Goal: Transaction & Acquisition: Book appointment/travel/reservation

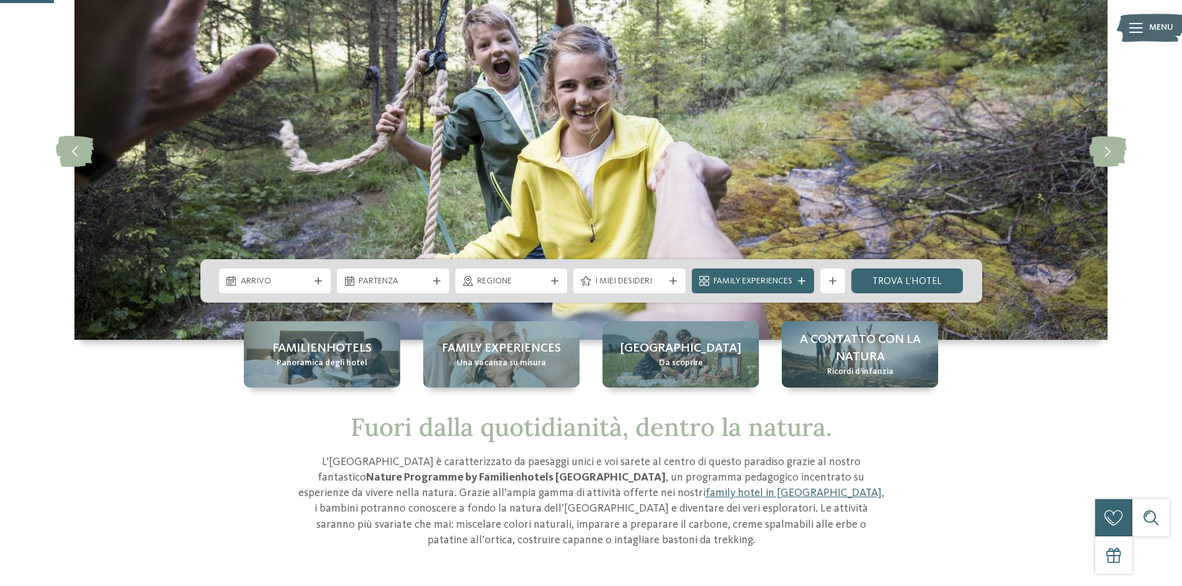
scroll to position [124, 0]
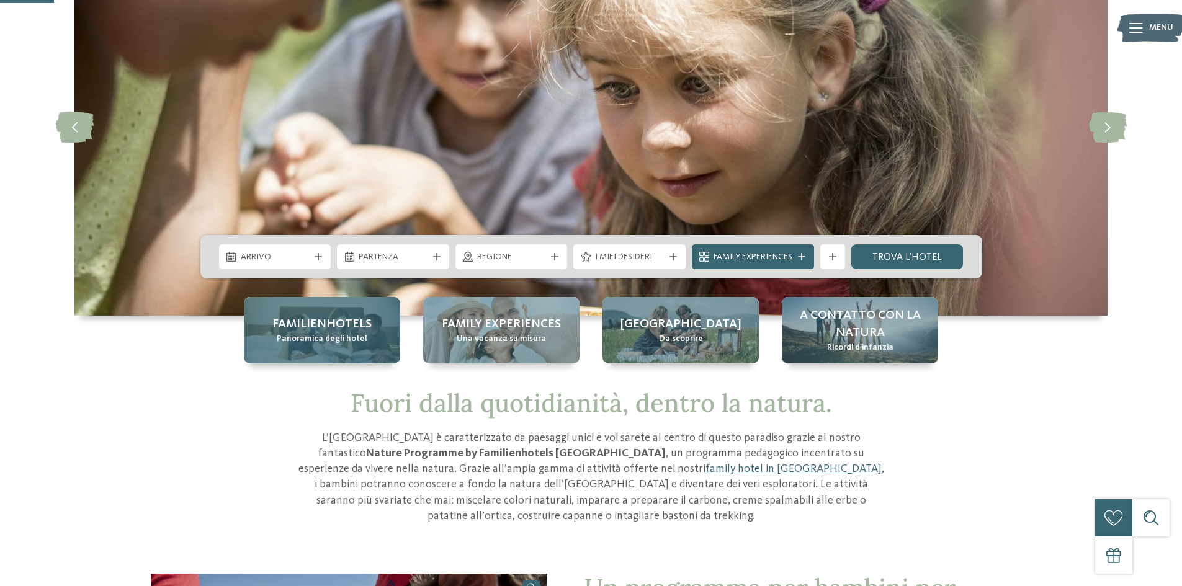
click at [341, 339] on span "Panoramica degli hotel" at bounding box center [322, 339] width 91 height 12
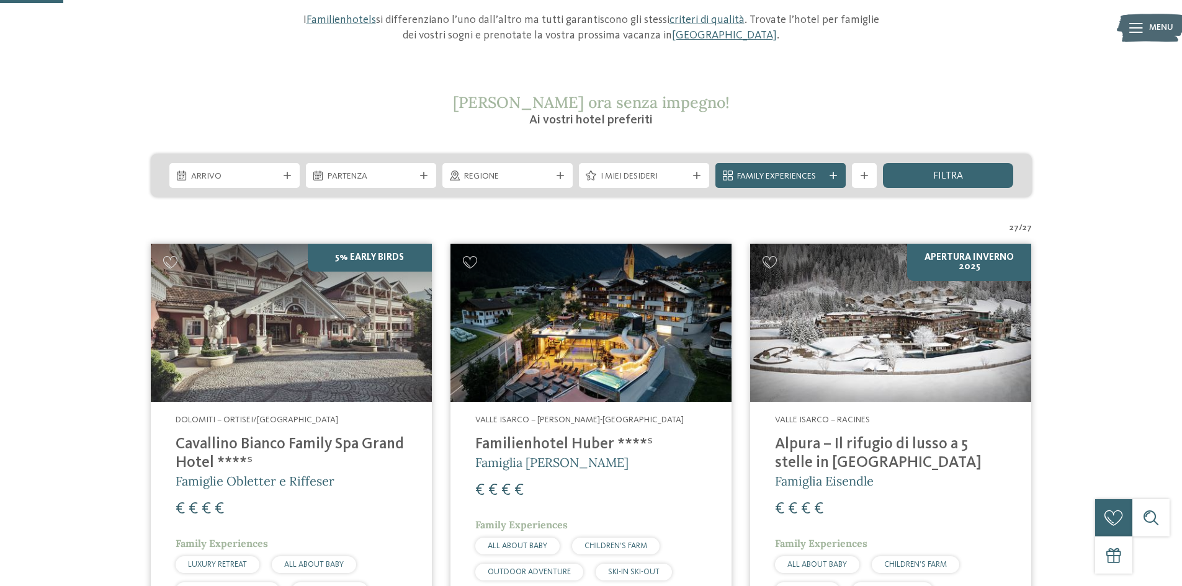
scroll to position [248, 0]
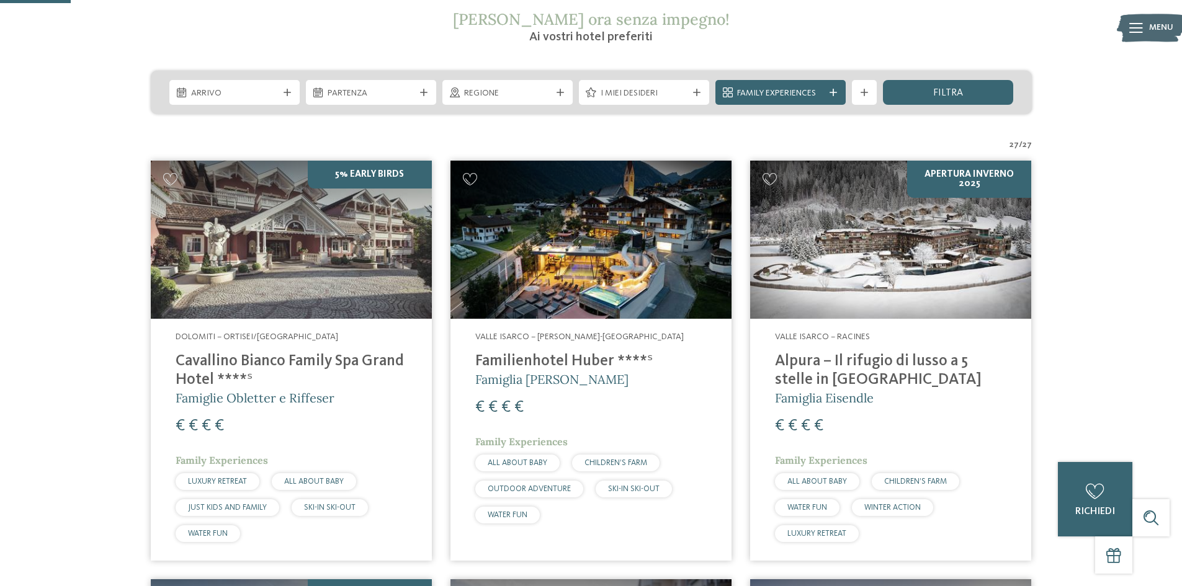
click at [565, 362] on h4 "Familienhotel Huber ****ˢ" at bounding box center [590, 361] width 231 height 19
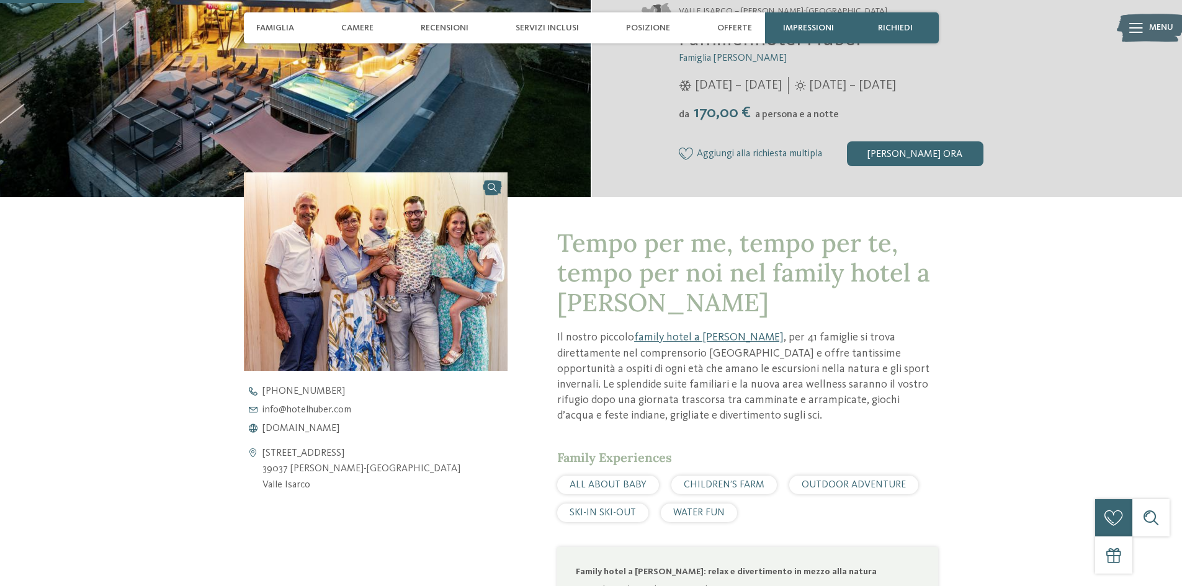
scroll to position [310, 0]
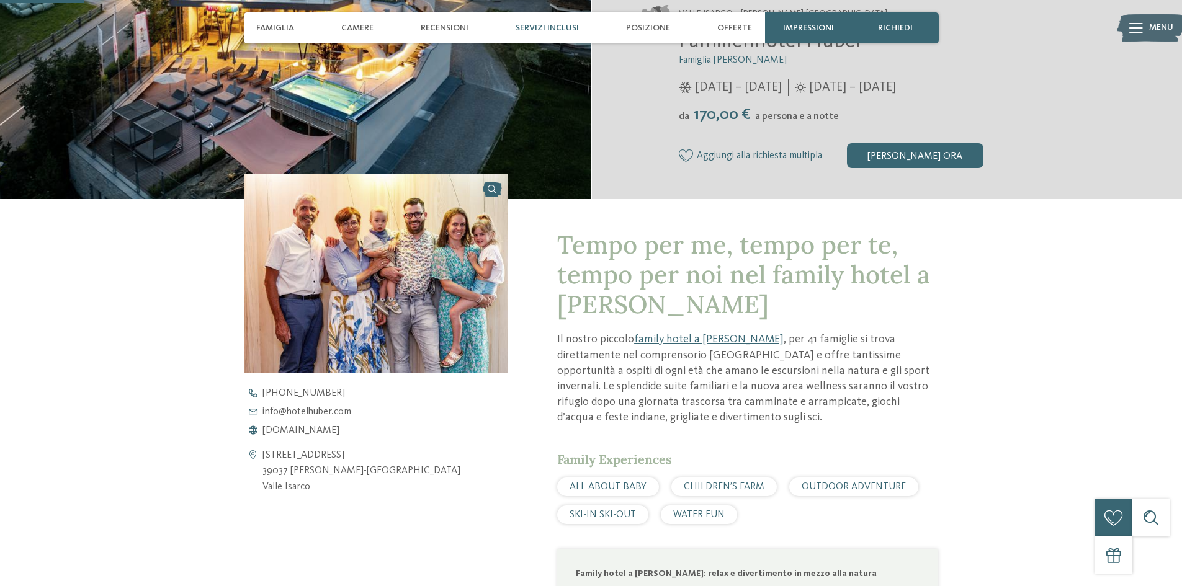
click at [537, 26] on span "Servizi inclusi" at bounding box center [547, 28] width 63 height 11
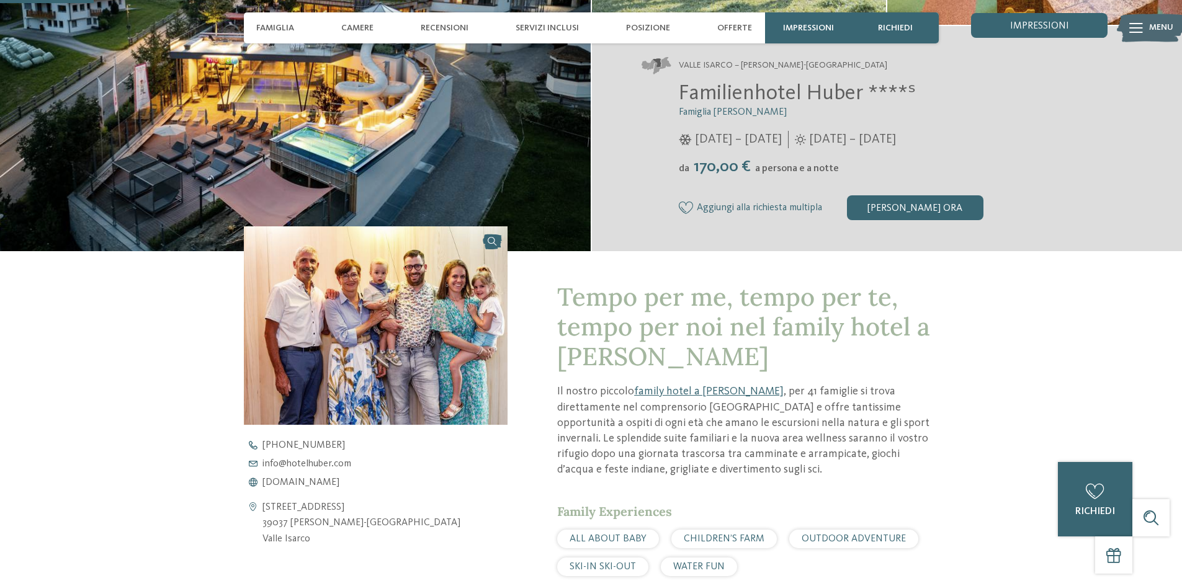
scroll to position [97, 0]
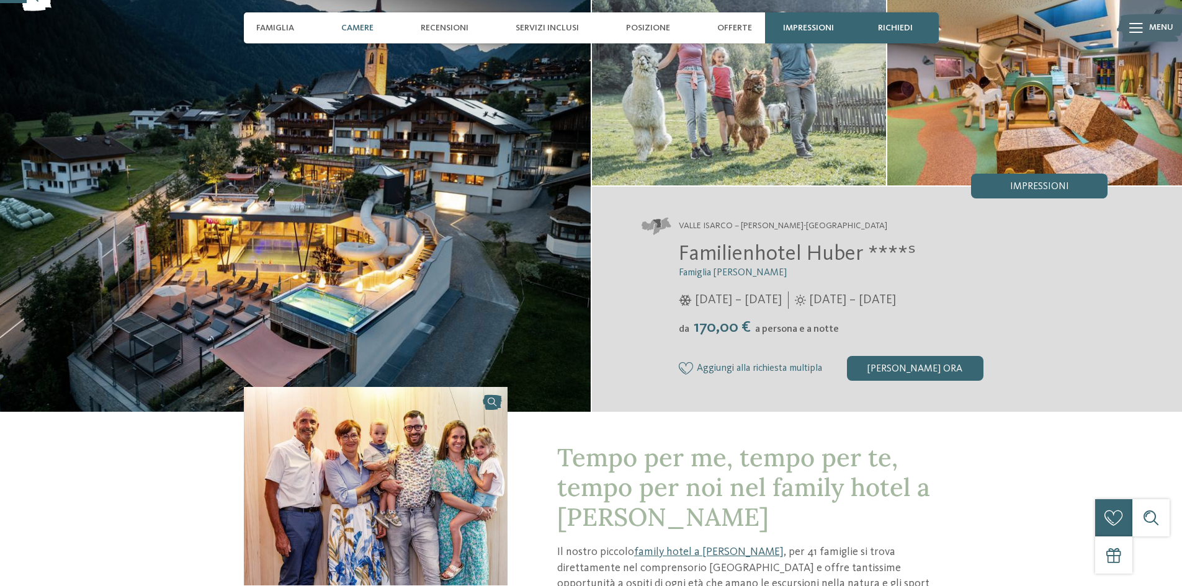
click at [347, 25] on span "Camere" at bounding box center [357, 28] width 32 height 11
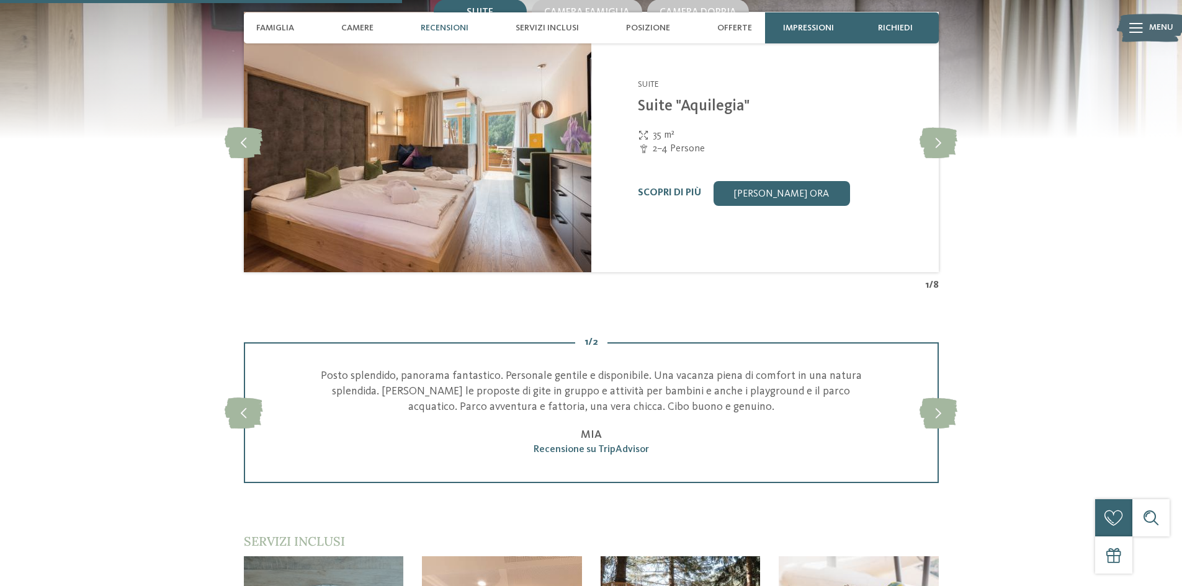
scroll to position [1565, 0]
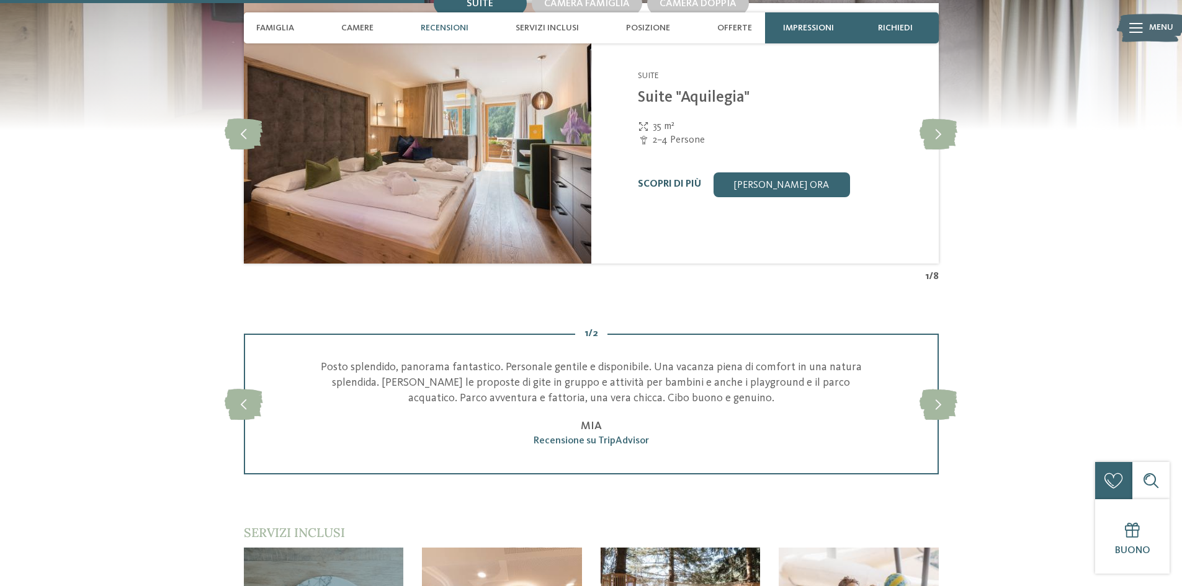
click at [670, 189] on link "Scopri di più" at bounding box center [669, 184] width 63 height 10
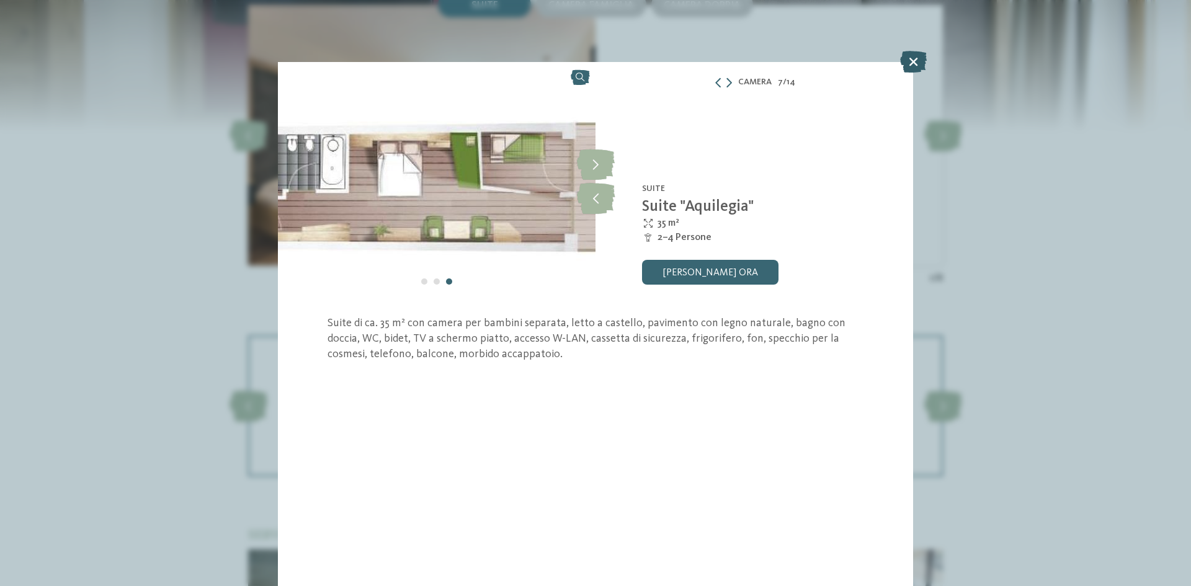
click at [908, 65] on icon at bounding box center [913, 62] width 27 height 22
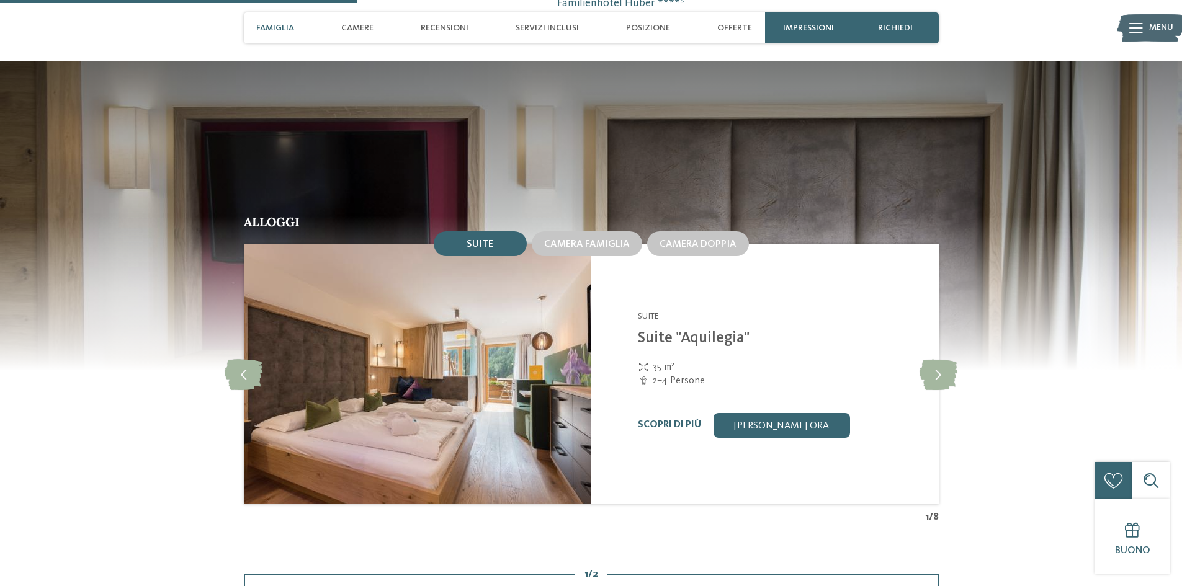
scroll to position [1317, 0]
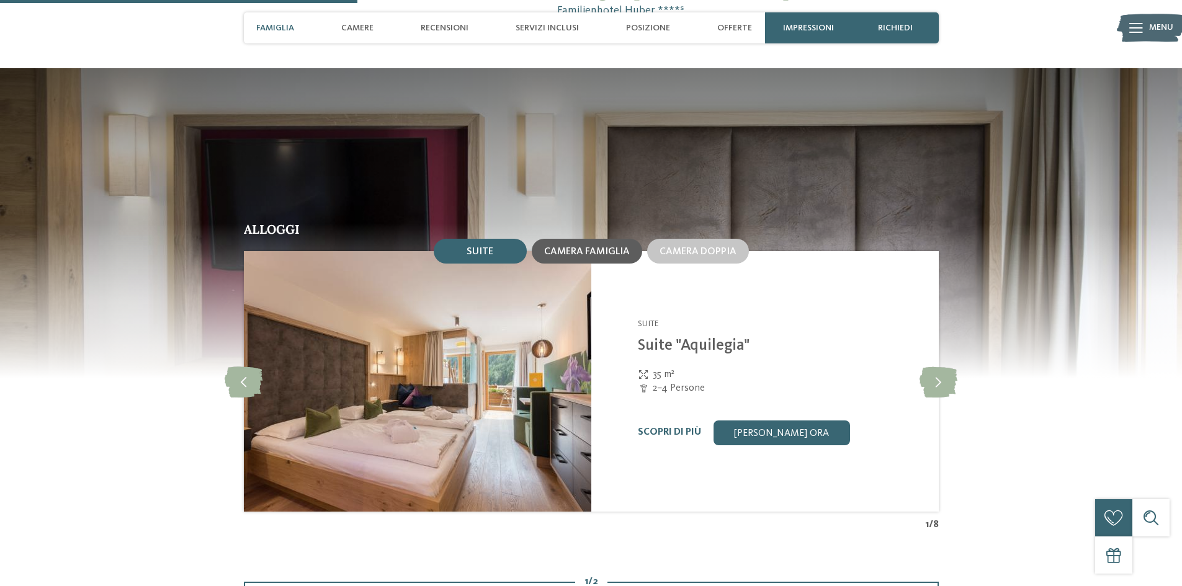
click at [606, 254] on span "Camera famiglia" at bounding box center [587, 252] width 86 height 10
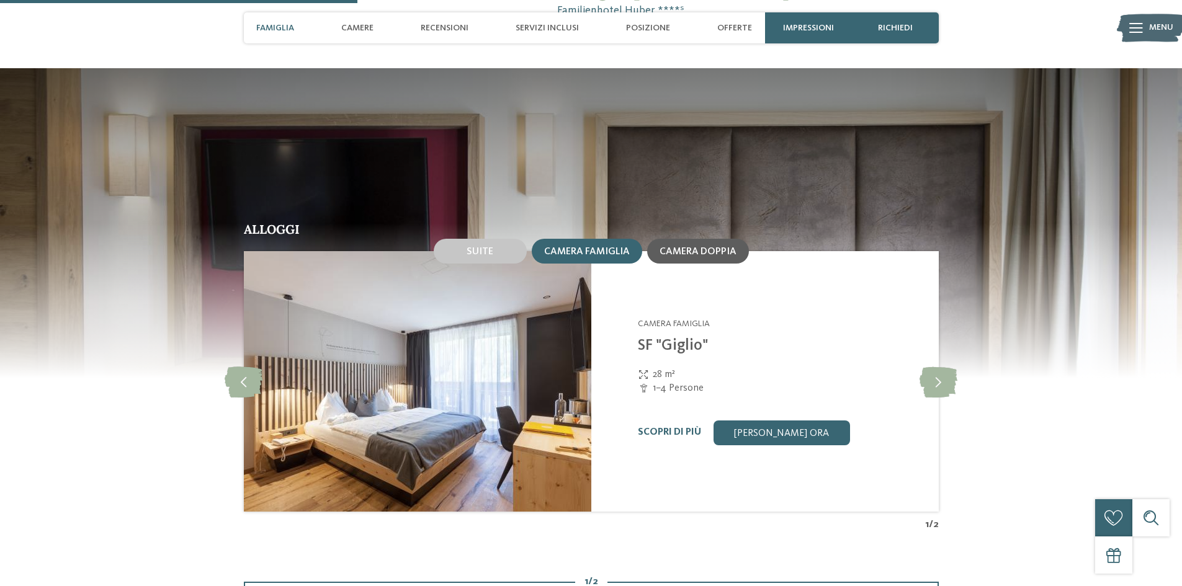
click at [679, 254] on span "Camera doppia" at bounding box center [698, 252] width 77 height 10
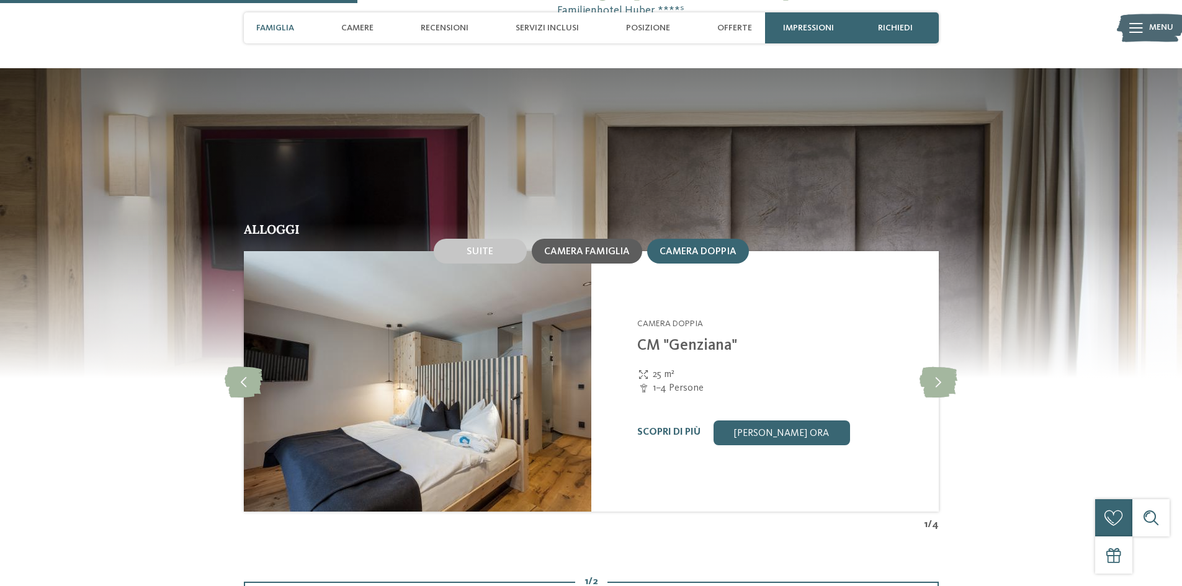
click at [597, 252] on span "Camera famiglia" at bounding box center [587, 252] width 86 height 10
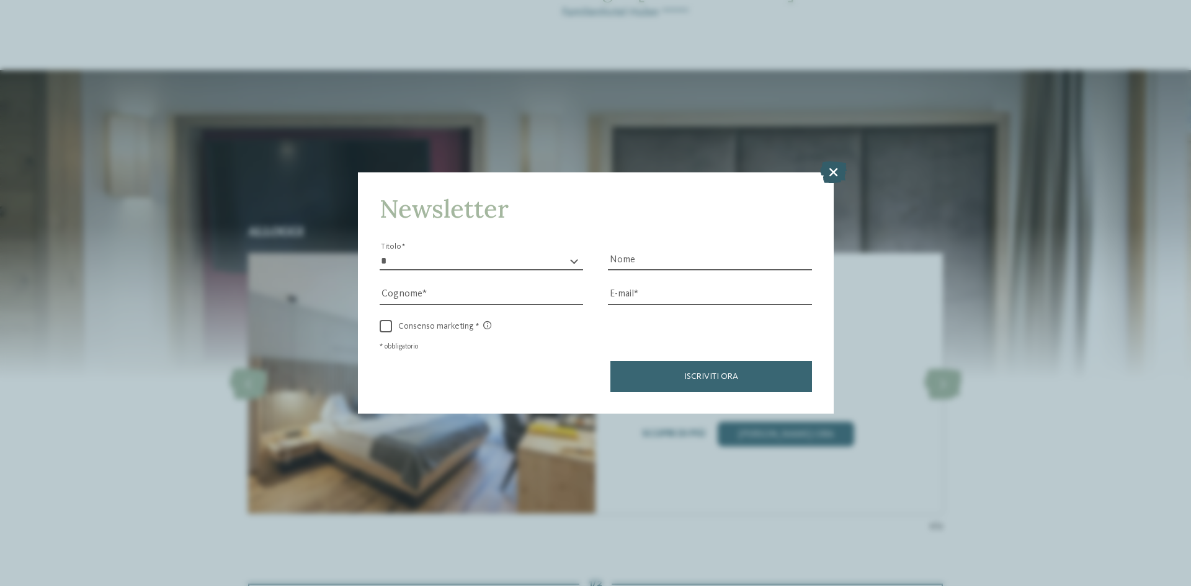
click at [835, 176] on icon at bounding box center [833, 172] width 27 height 22
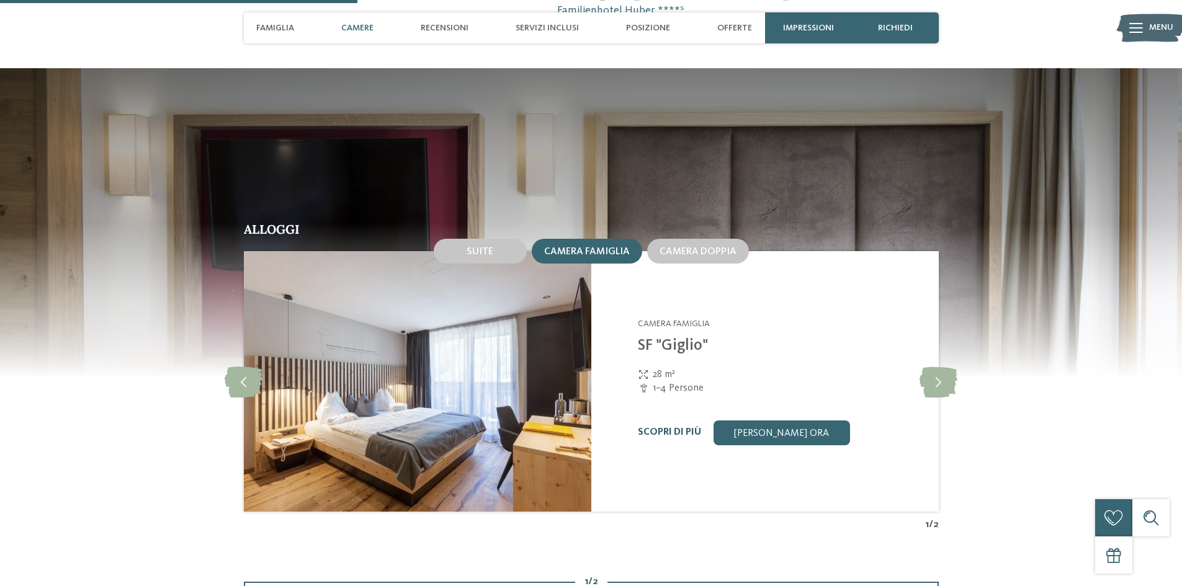
click at [657, 432] on link "Scopri di più" at bounding box center [669, 433] width 63 height 10
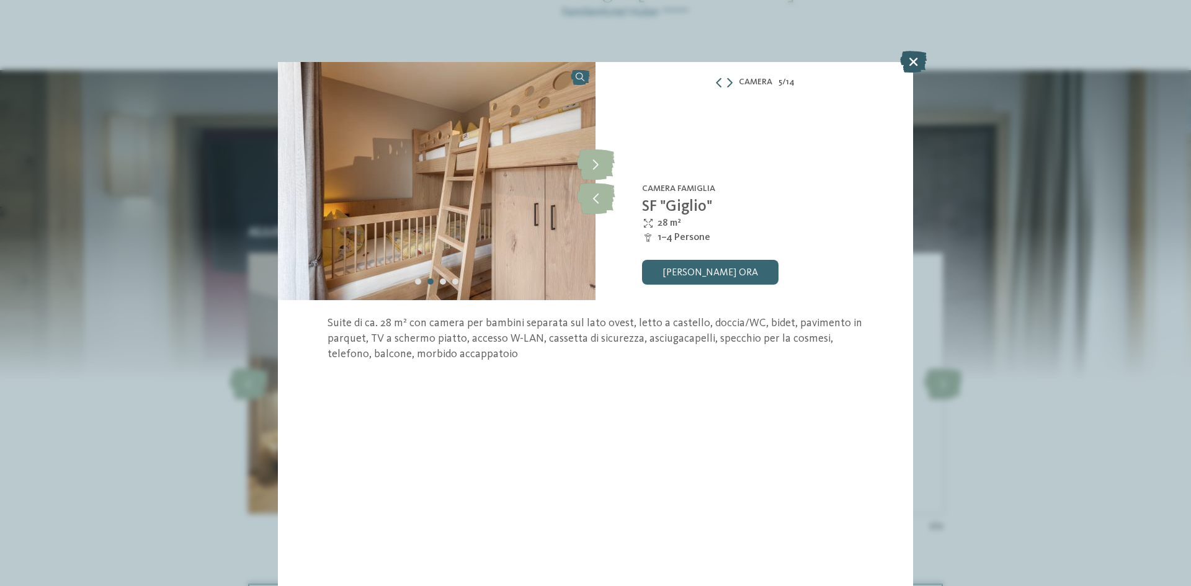
click at [913, 60] on icon at bounding box center [913, 62] width 27 height 22
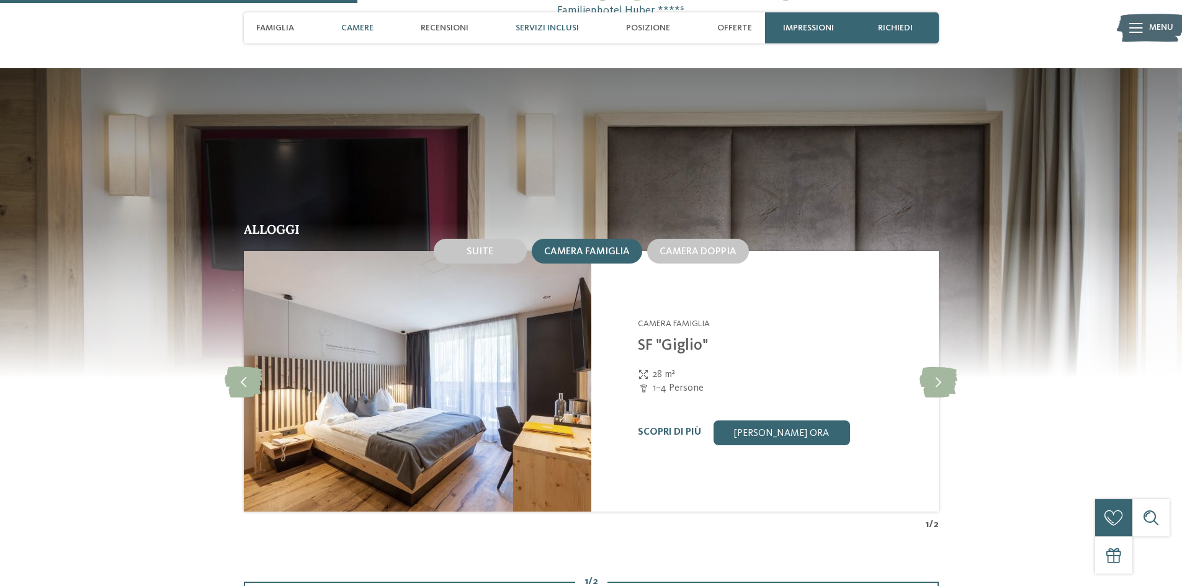
click at [550, 24] on span "Servizi inclusi" at bounding box center [547, 28] width 63 height 11
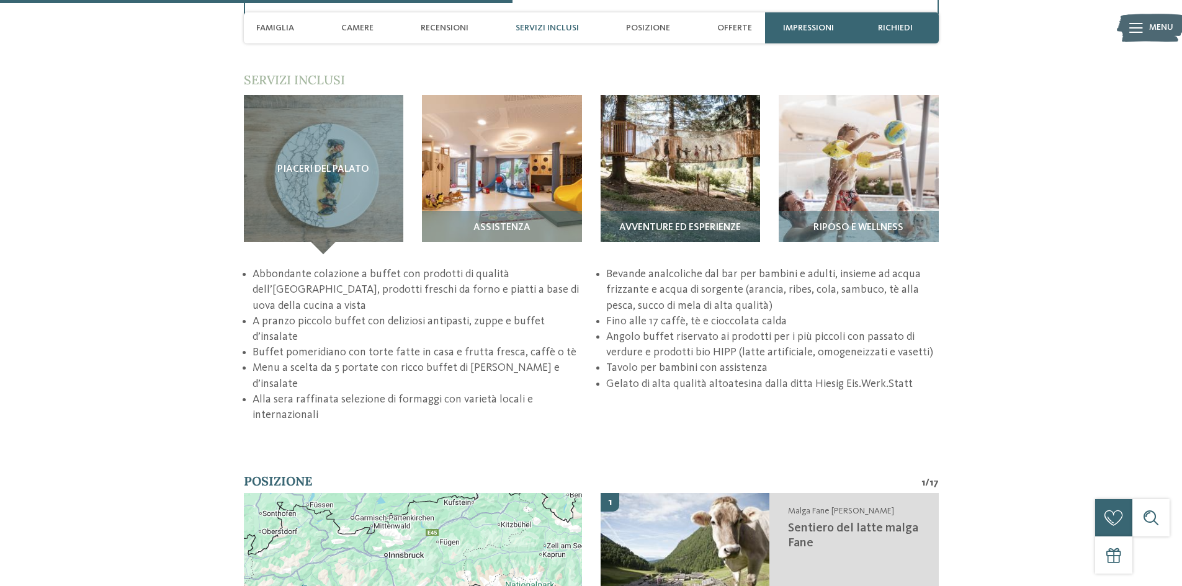
scroll to position [2021, 0]
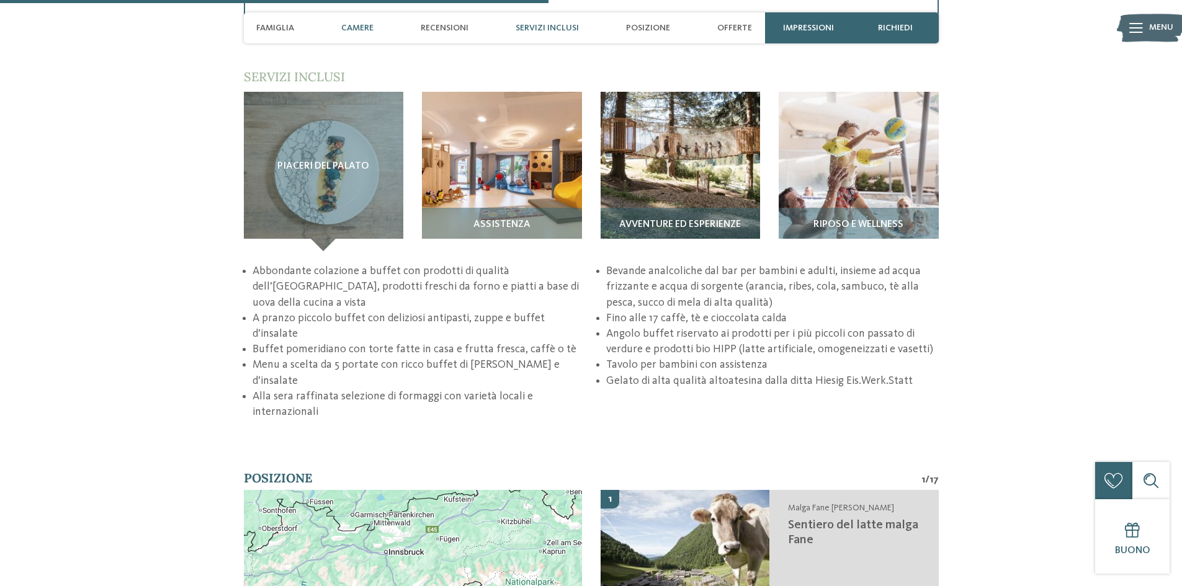
click at [344, 24] on span "Camere" at bounding box center [357, 28] width 32 height 11
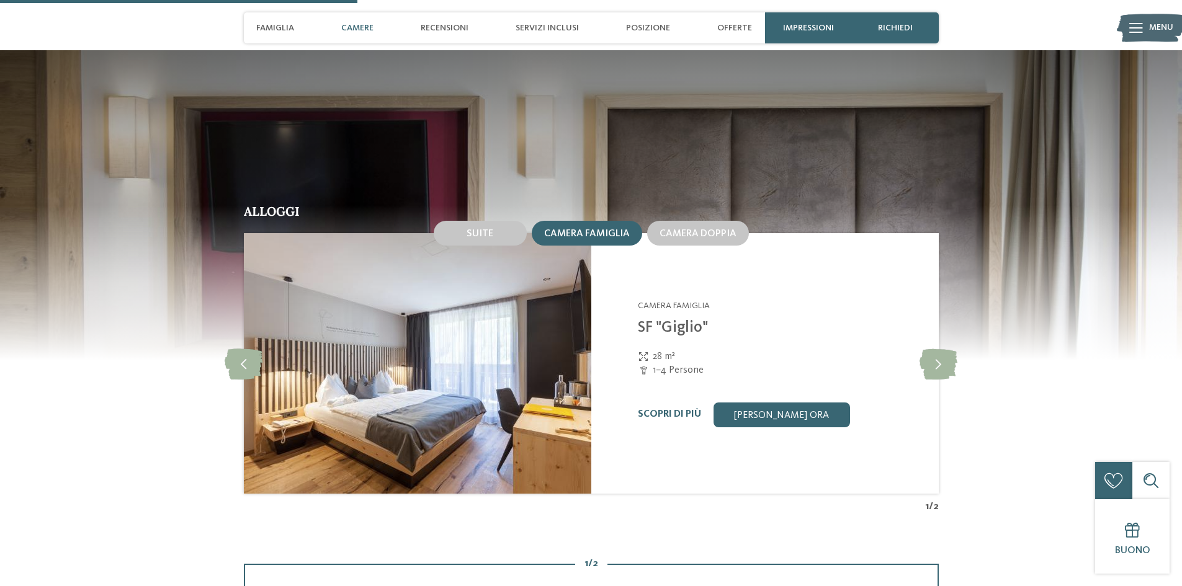
scroll to position [1317, 0]
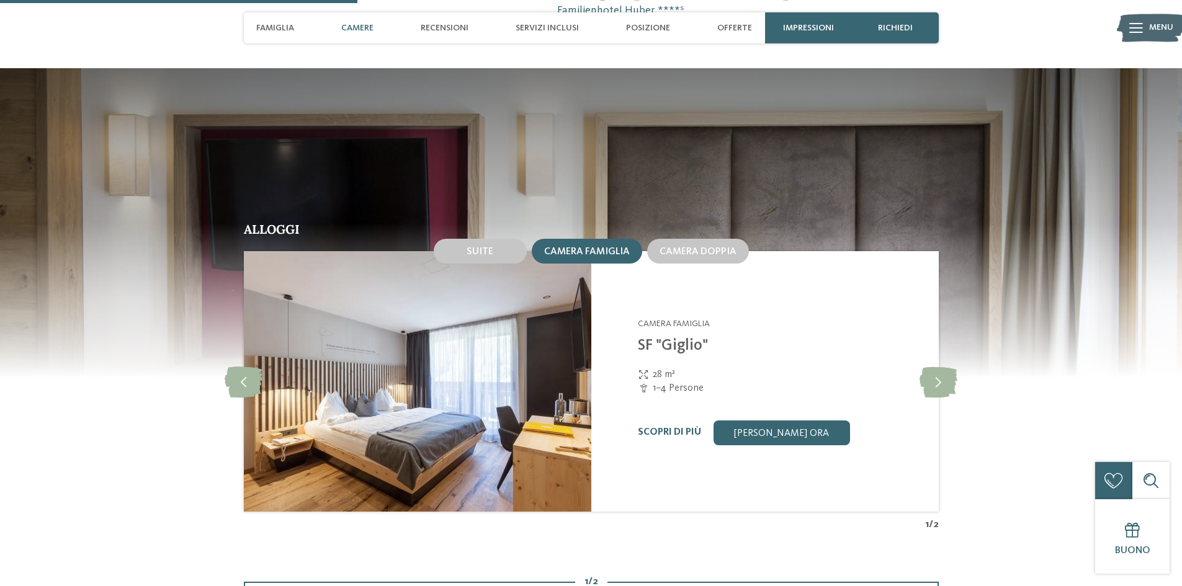
click at [344, 27] on span "Camere" at bounding box center [357, 28] width 32 height 11
click at [282, 27] on span "Famiglia" at bounding box center [275, 28] width 38 height 11
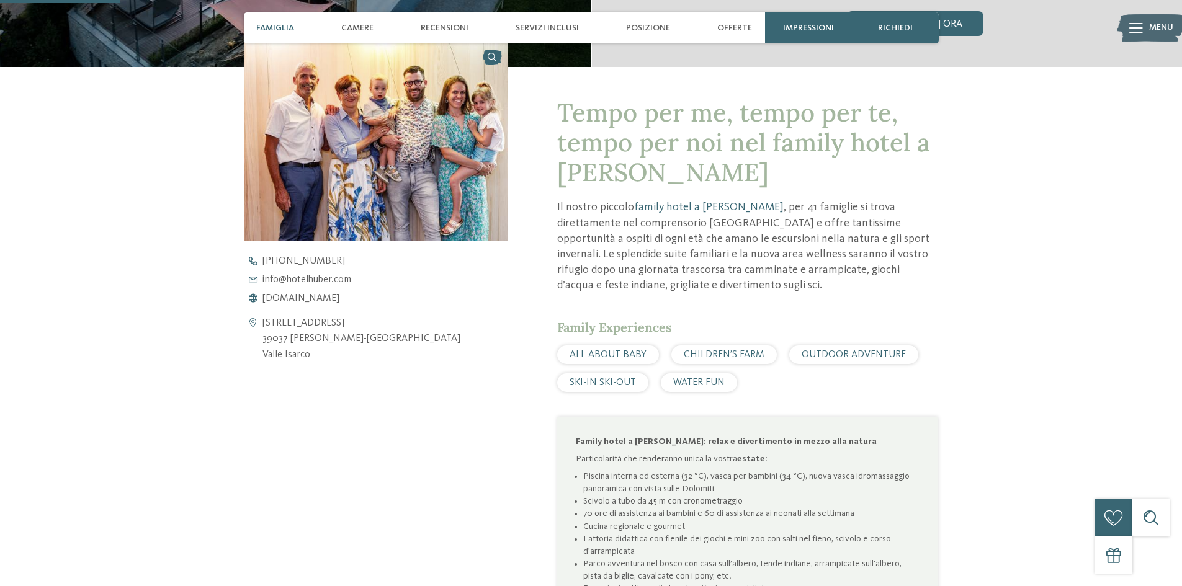
scroll to position [441, 0]
click at [347, 29] on span "Camere" at bounding box center [357, 28] width 32 height 11
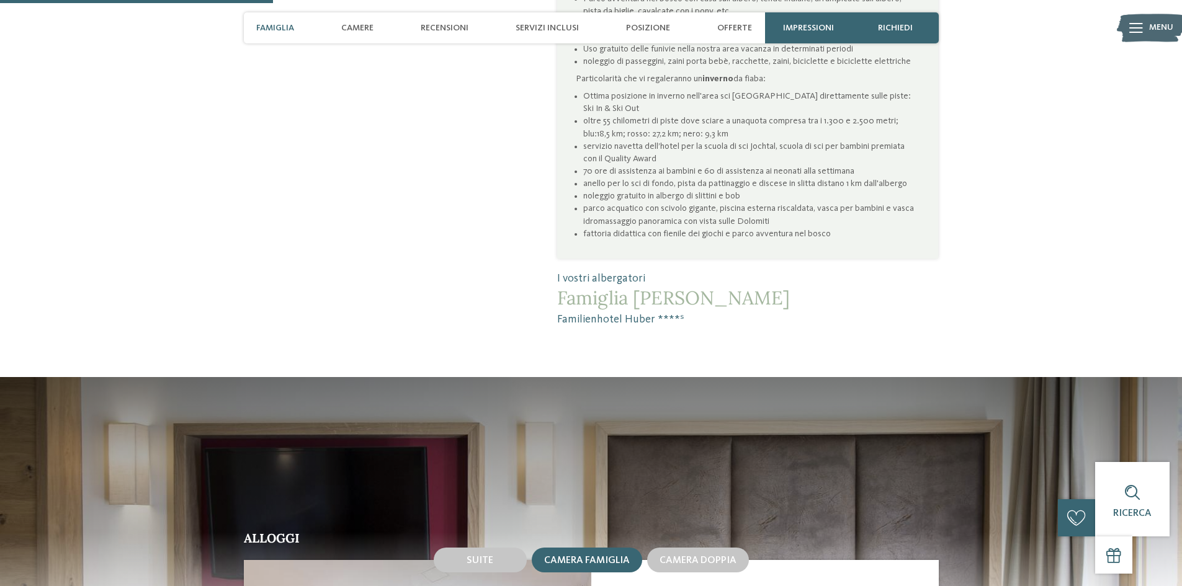
scroll to position [1006, 0]
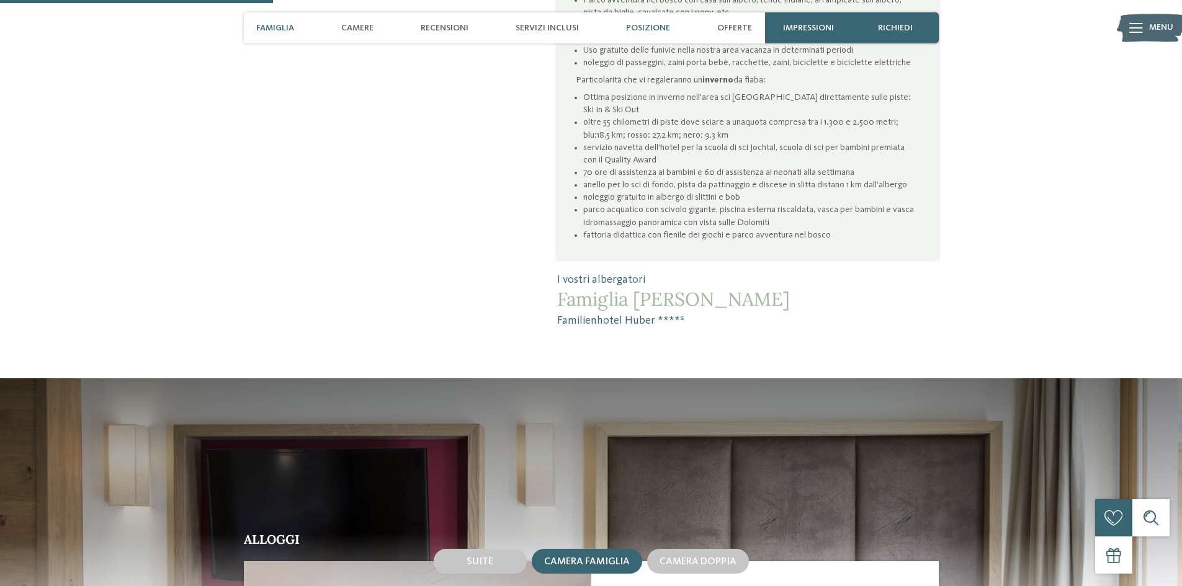
click at [653, 27] on span "Posizione" at bounding box center [648, 28] width 44 height 11
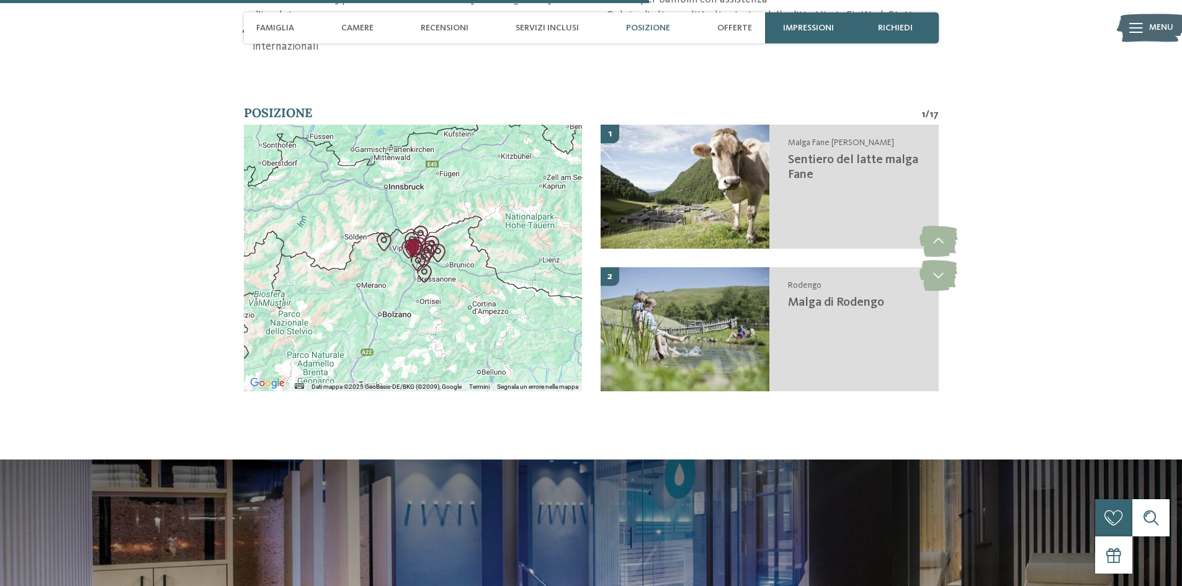
scroll to position [2391, 0]
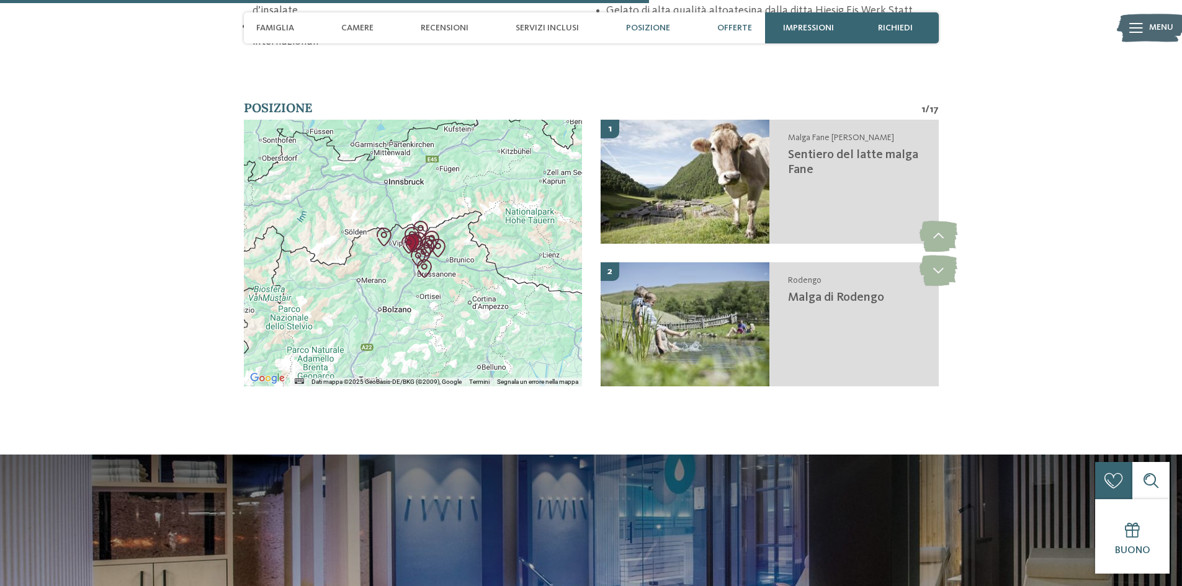
click at [732, 28] on span "Offerte" at bounding box center [734, 28] width 35 height 11
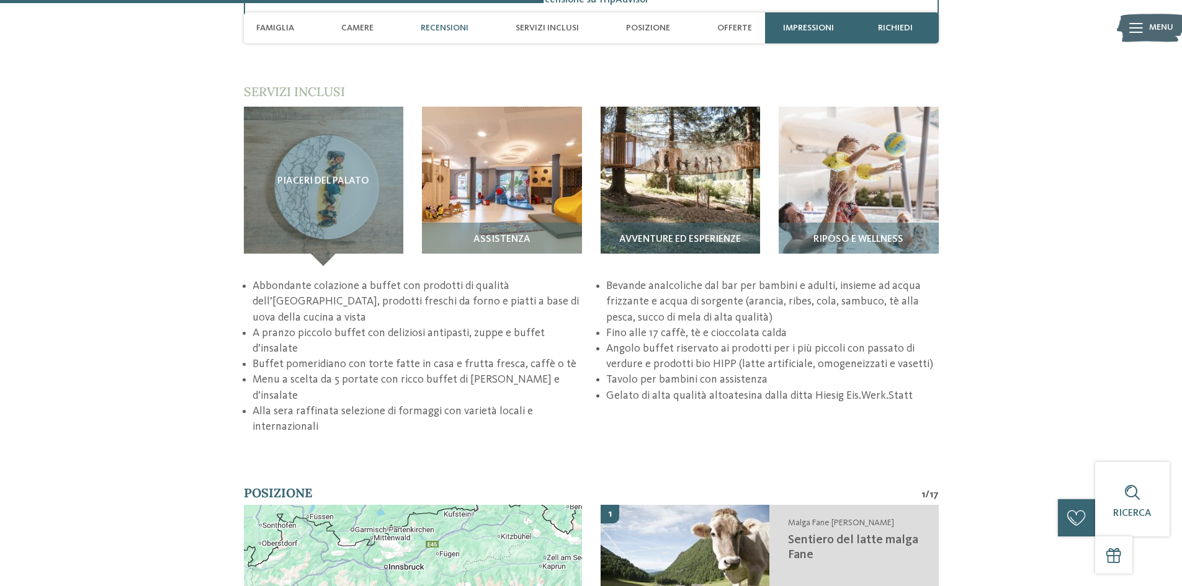
scroll to position [2002, 0]
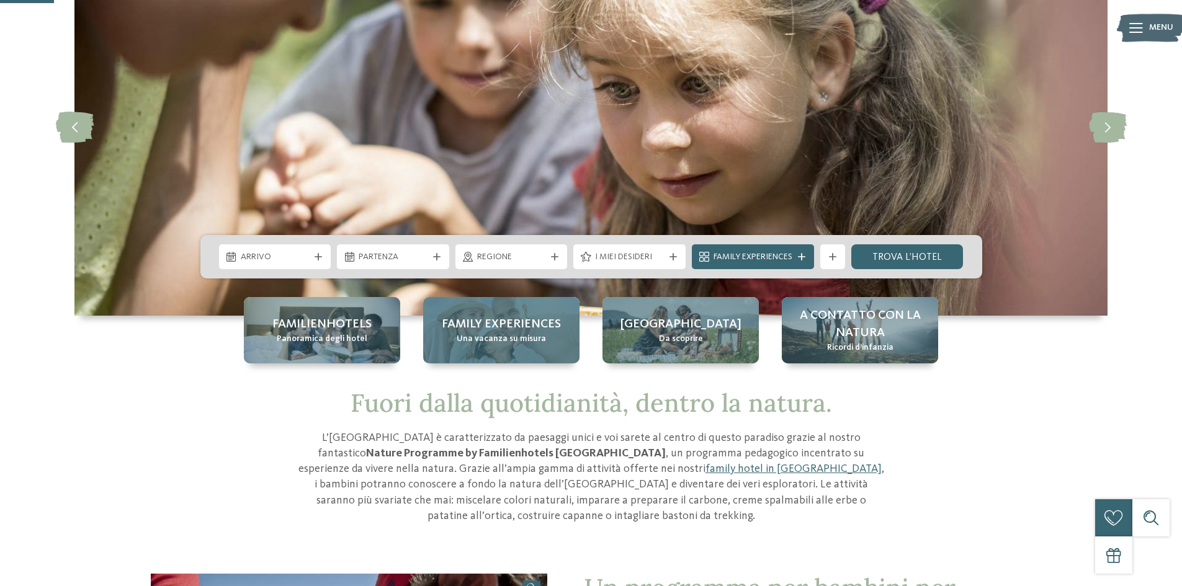
click at [530, 318] on span "Family experiences" at bounding box center [501, 324] width 119 height 17
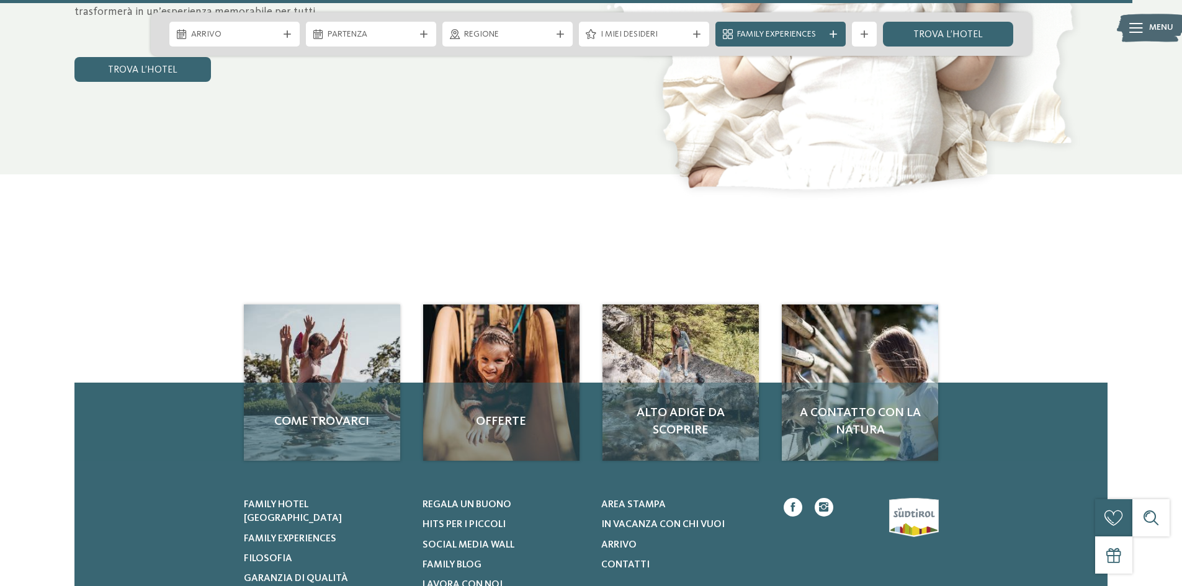
scroll to position [5708, 0]
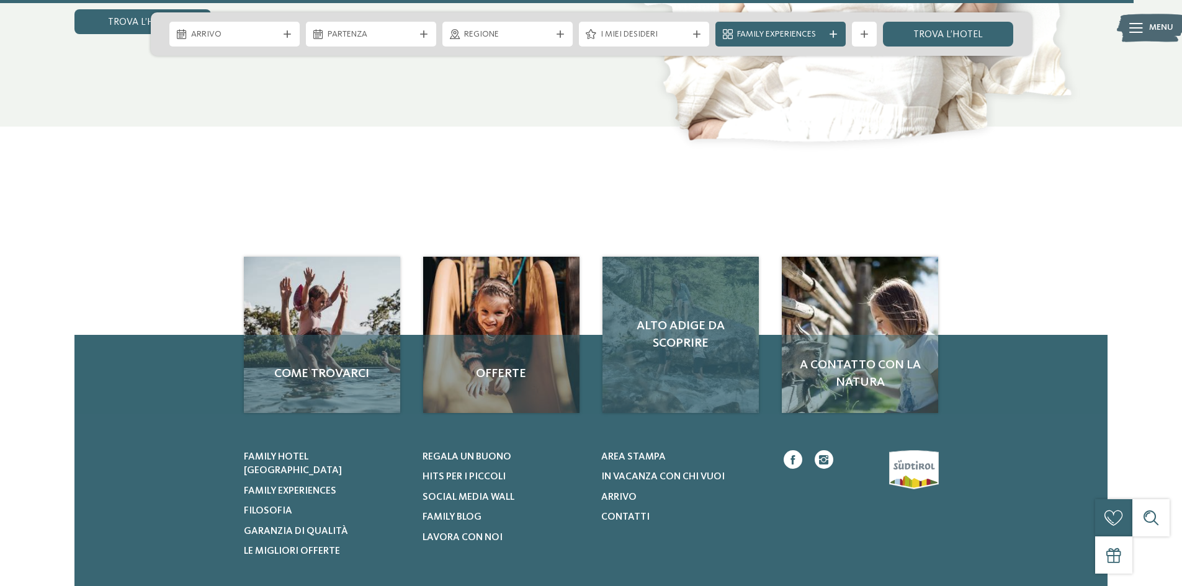
click at [676, 356] on div "Alto Adige da scoprire" at bounding box center [680, 335] width 156 height 156
click at [676, 347] on span "Alto Adige da scoprire" at bounding box center [681, 335] width 132 height 35
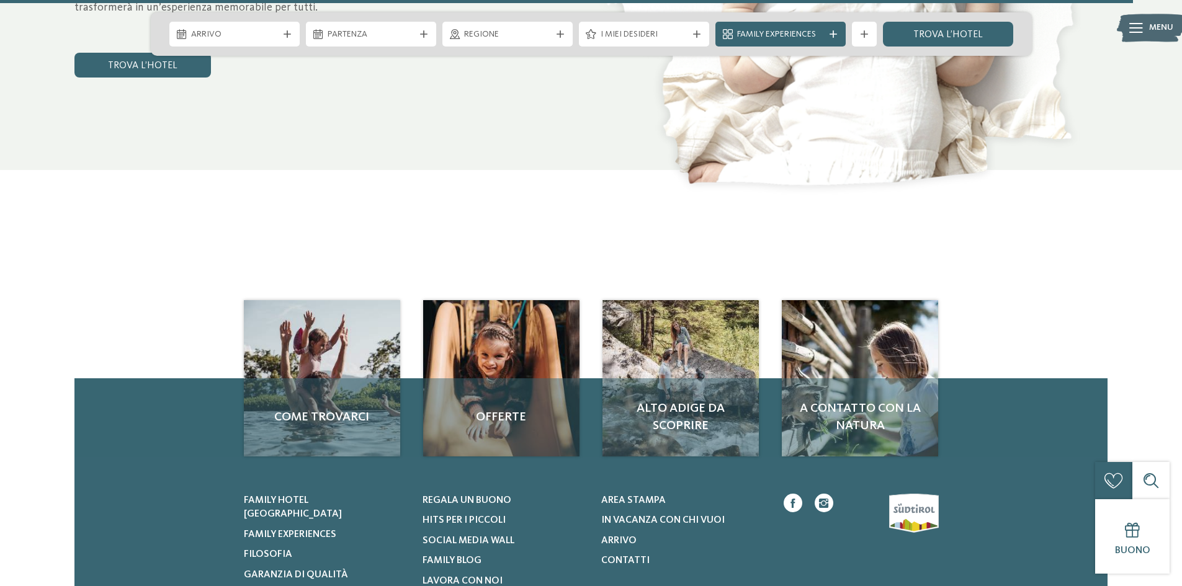
scroll to position [5522, 0]
